Goal: Navigation & Orientation: Find specific page/section

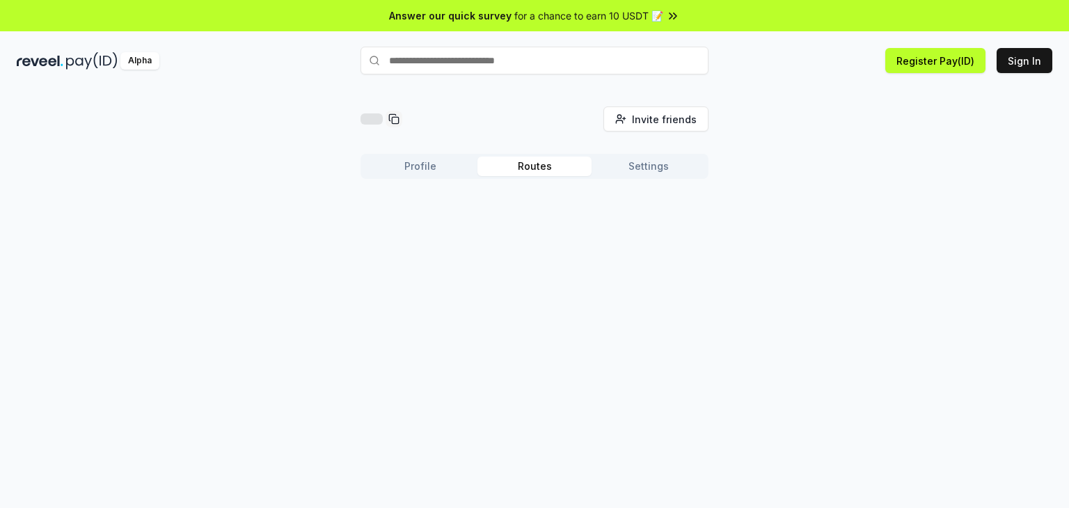
click at [523, 157] on button "Routes" at bounding box center [535, 166] width 114 height 19
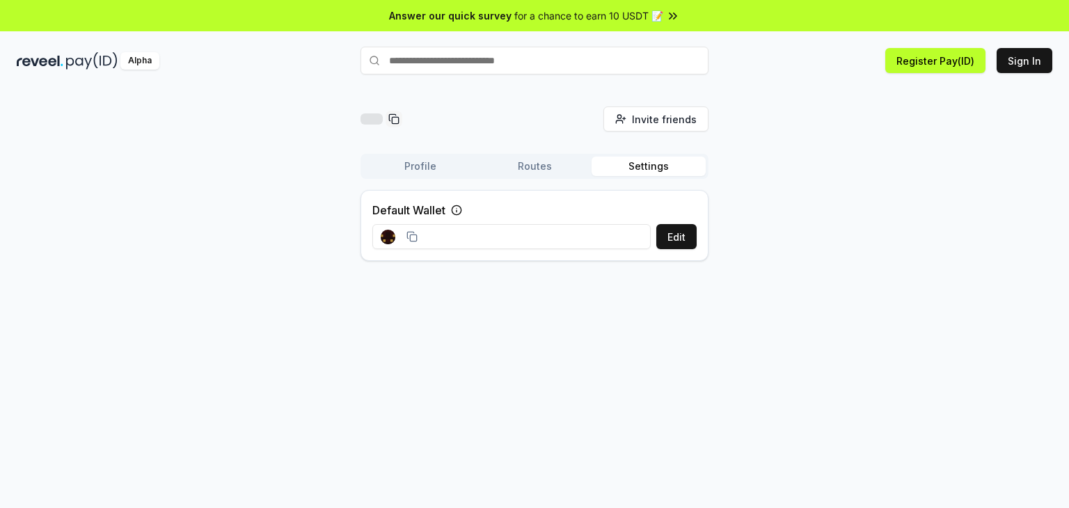
click at [629, 162] on button "Settings" at bounding box center [649, 166] width 114 height 19
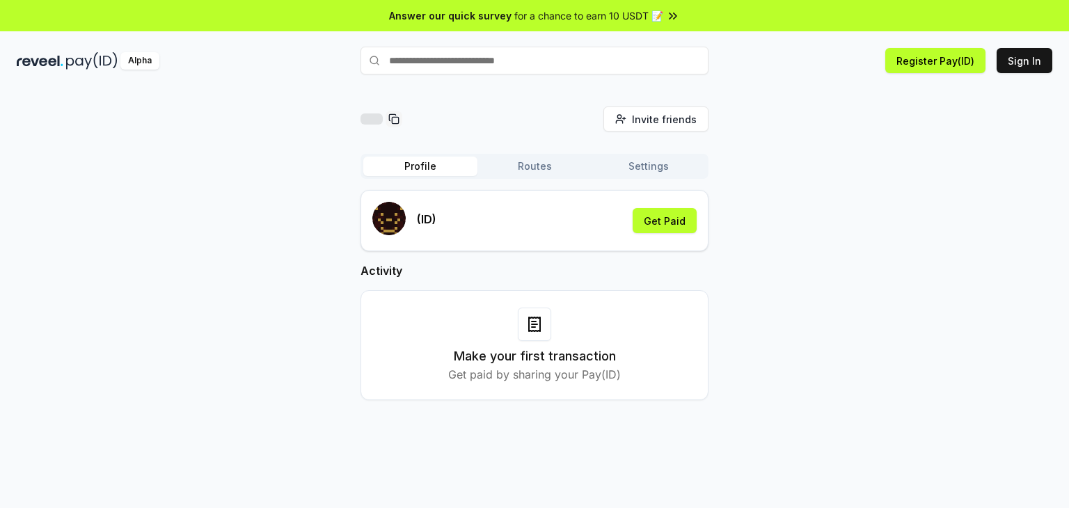
click at [412, 168] on button "Profile" at bounding box center [420, 166] width 114 height 19
